Goal: Transaction & Acquisition: Purchase product/service

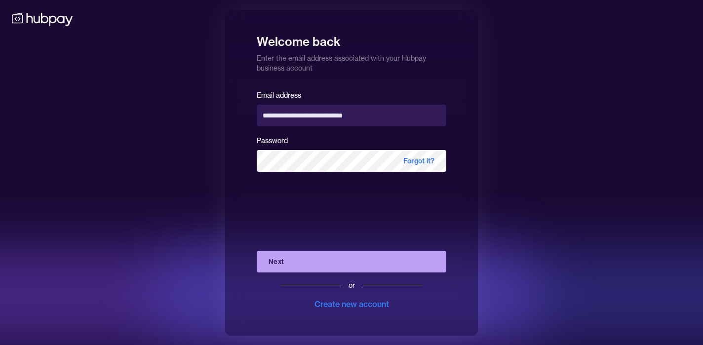
click at [361, 261] on button "Next" at bounding box center [351, 262] width 189 height 22
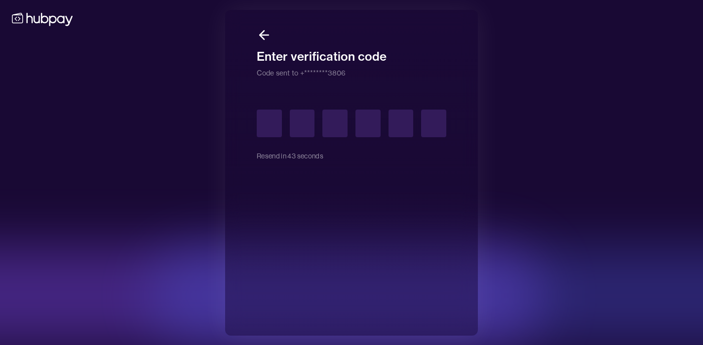
type input "*"
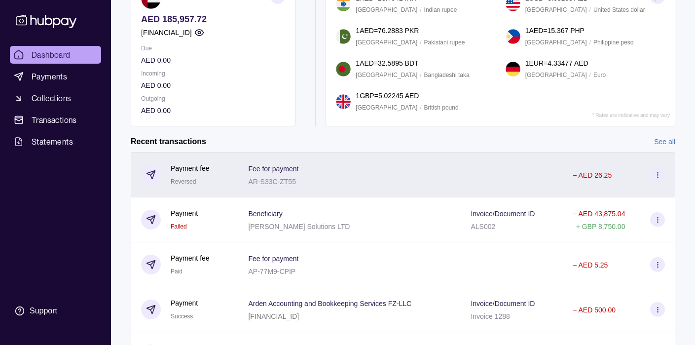
scroll to position [107, 0]
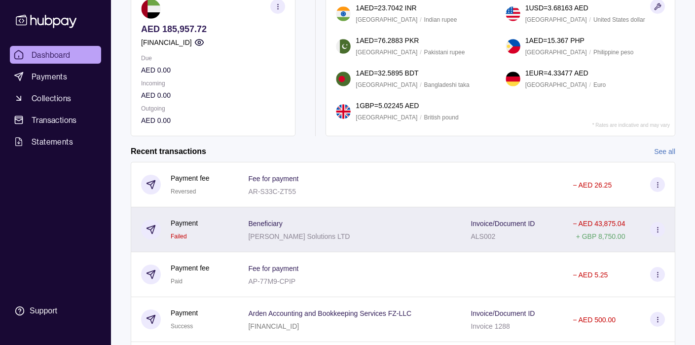
click at [616, 223] on p "− AED 43,875.04" at bounding box center [599, 224] width 52 height 8
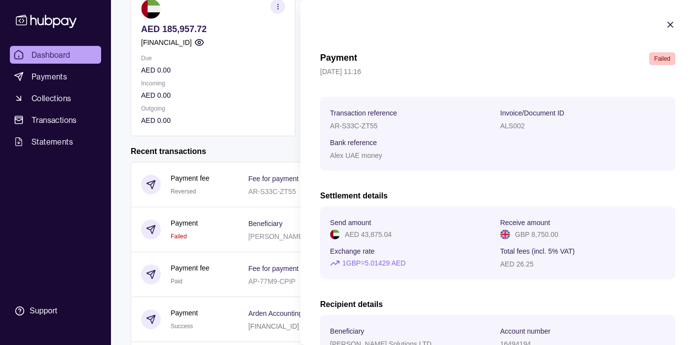
click at [667, 25] on icon "button" at bounding box center [671, 25] width 10 height 10
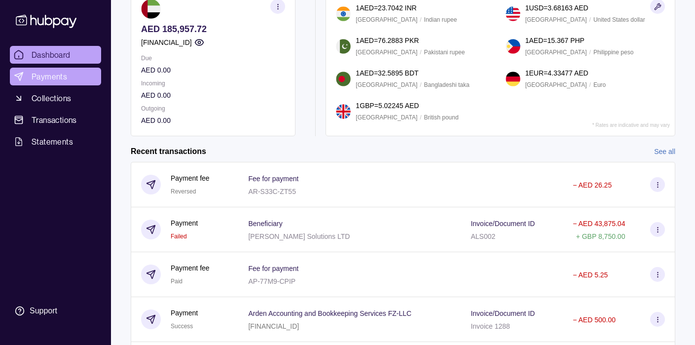
click at [44, 75] on span "Payments" at bounding box center [50, 77] width 36 height 12
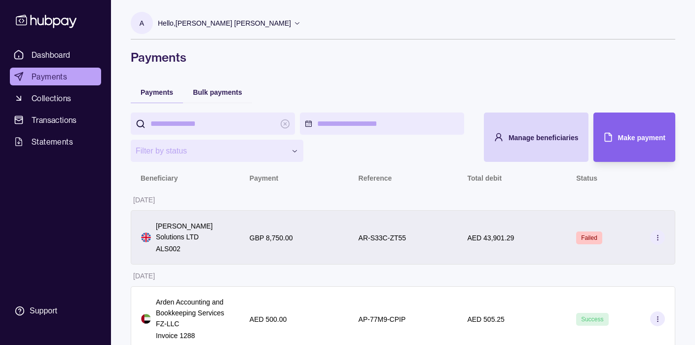
click at [457, 241] on div "AR-S33C-ZT55" at bounding box center [403, 237] width 109 height 54
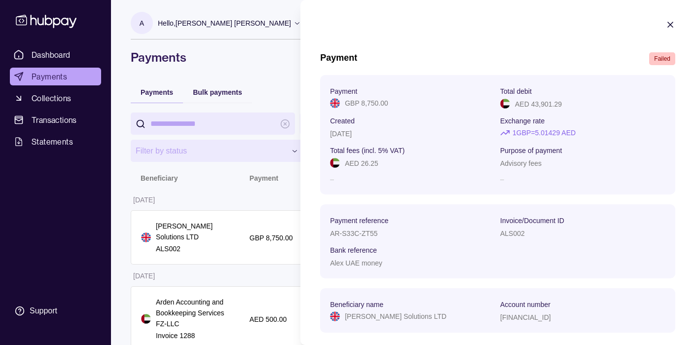
scroll to position [17, 0]
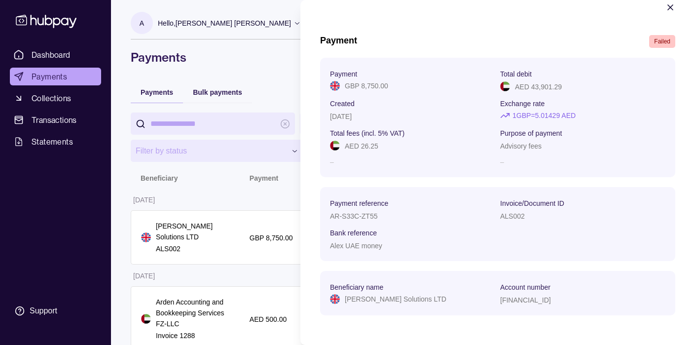
click at [666, 8] on icon "button" at bounding box center [671, 7] width 10 height 10
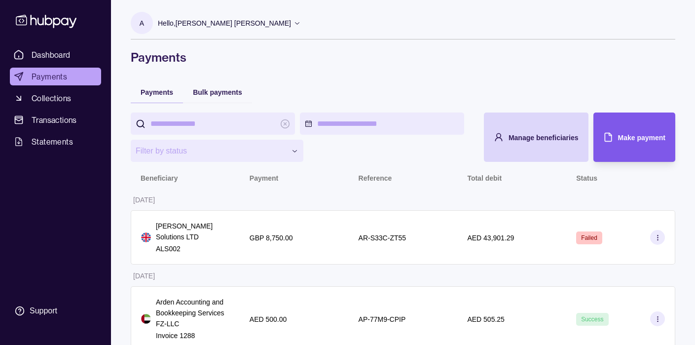
click at [608, 140] on icon "button" at bounding box center [608, 137] width 10 height 10
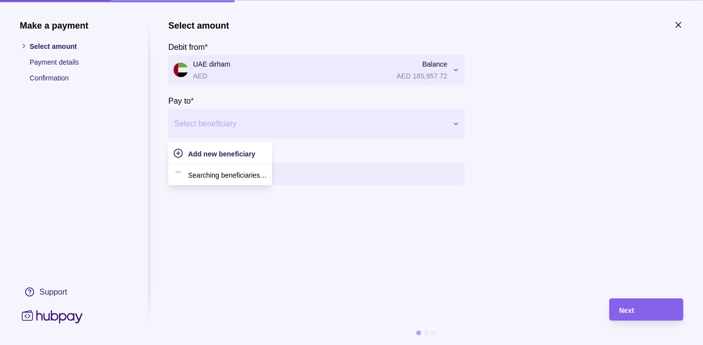
click at [379, 126] on div at bounding box center [310, 123] width 272 height 14
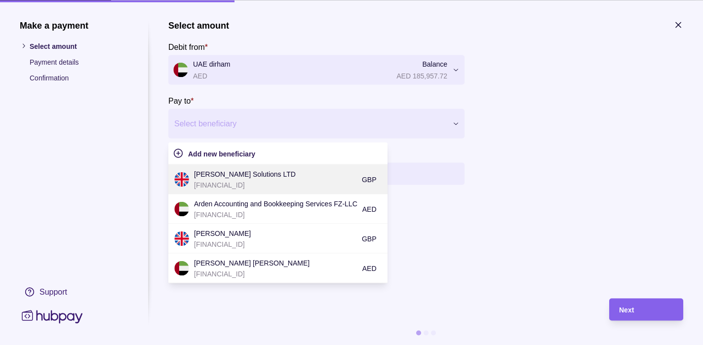
click at [300, 178] on p "[PERSON_NAME] Solutions LTD" at bounding box center [275, 173] width 163 height 11
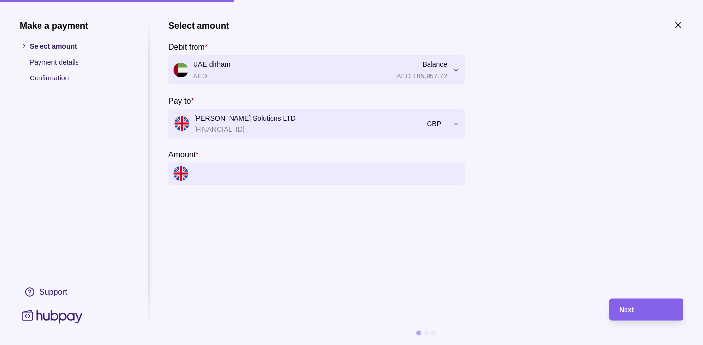
click at [300, 178] on input "Amount *" at bounding box center [326, 173] width 266 height 22
click at [373, 182] on input "Amount *" at bounding box center [326, 173] width 266 height 22
click at [387, 168] on input "Amount *" at bounding box center [326, 173] width 266 height 22
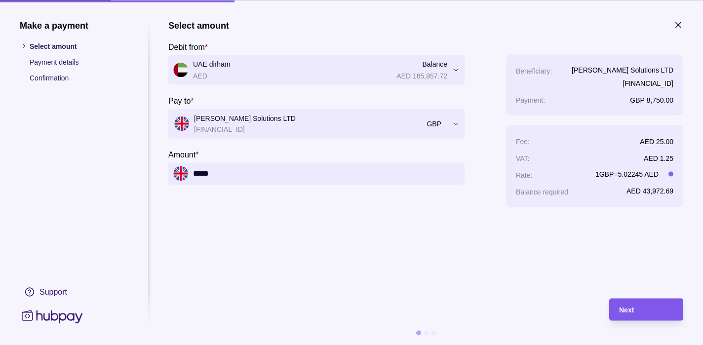
type input "*****"
click at [651, 307] on div "Next" at bounding box center [646, 309] width 54 height 12
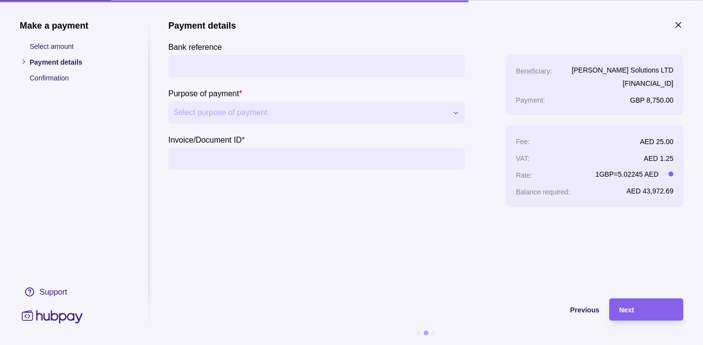
click at [390, 66] on input "Bank reference" at bounding box center [316, 66] width 286 height 22
type input "**********"
click at [220, 165] on input "Invoice/Document ID *" at bounding box center [316, 159] width 286 height 22
type input "**********"
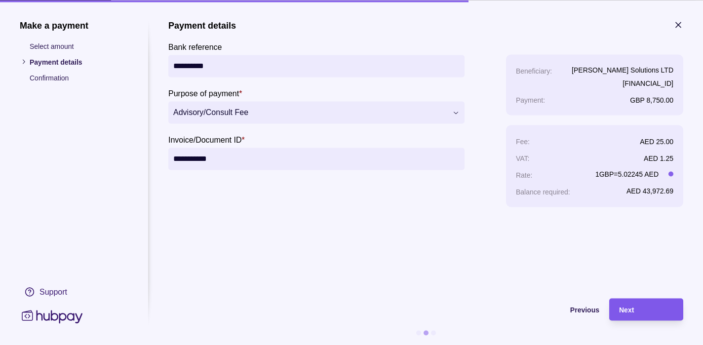
click at [628, 306] on span "Next" at bounding box center [626, 310] width 15 height 8
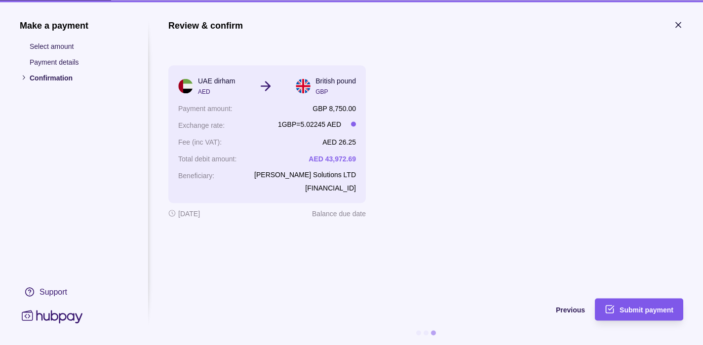
click at [629, 315] on div "Submit payment" at bounding box center [646, 309] width 54 height 12
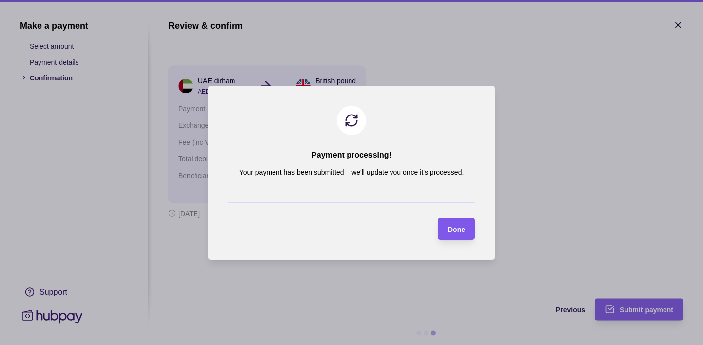
click at [466, 226] on section "Done" at bounding box center [456, 229] width 37 height 22
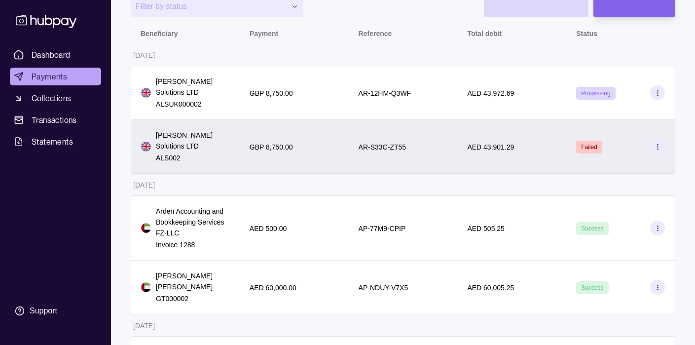
scroll to position [141, 0]
